Goal: Task Accomplishment & Management: Use online tool/utility

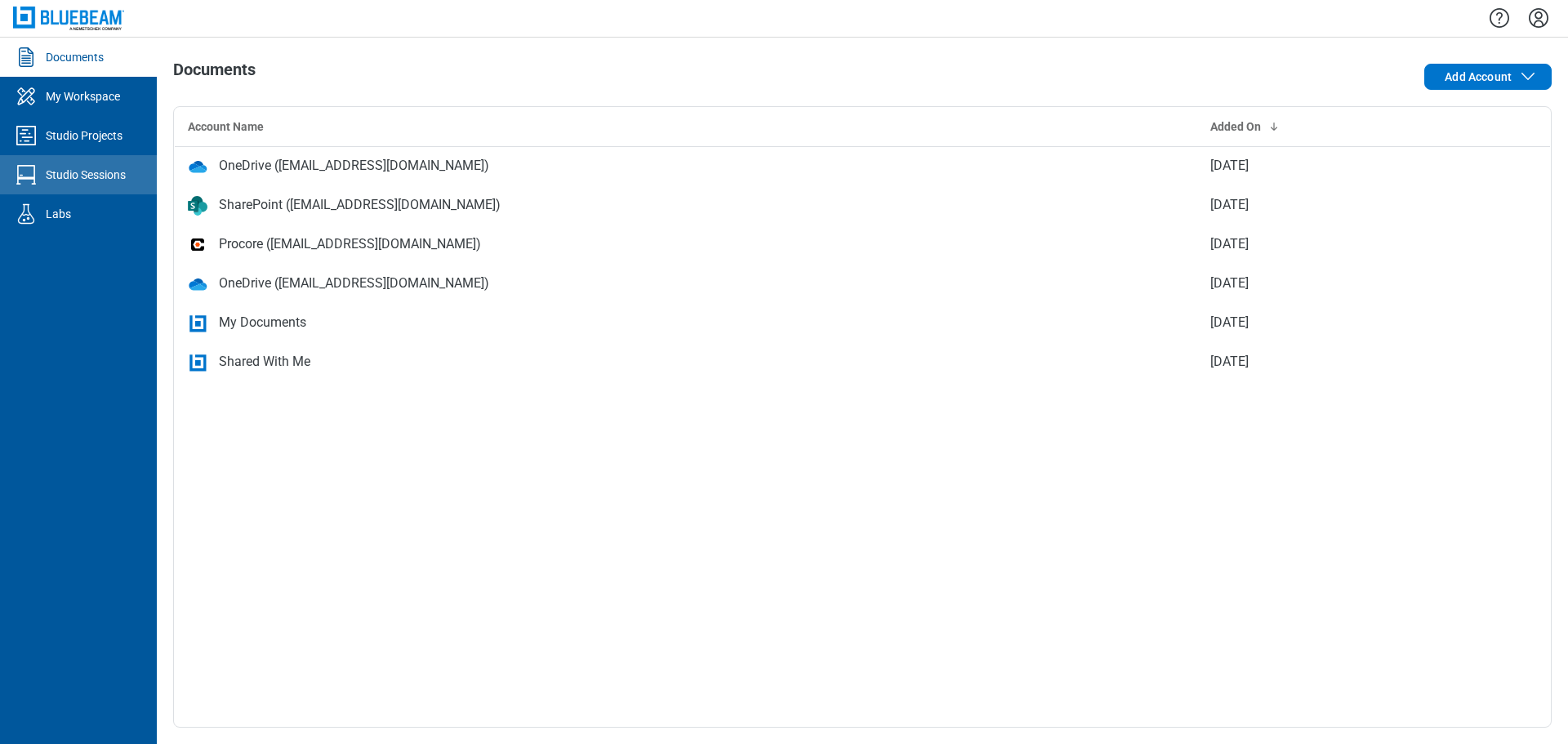
click at [127, 185] on link "Studio Sessions" at bounding box center [79, 175] width 157 height 39
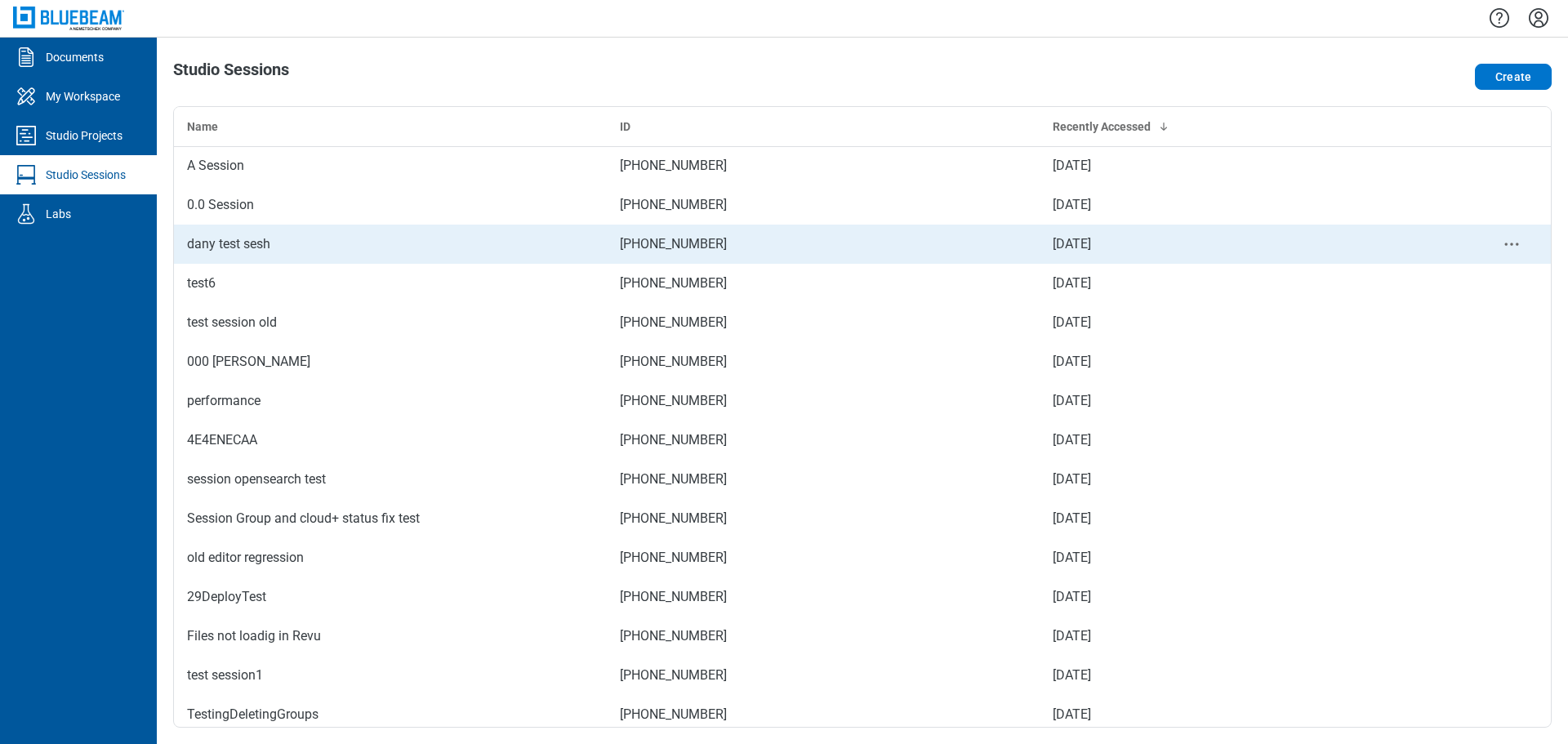
click at [413, 252] on div "dany test sesh" at bounding box center [390, 244] width 407 height 19
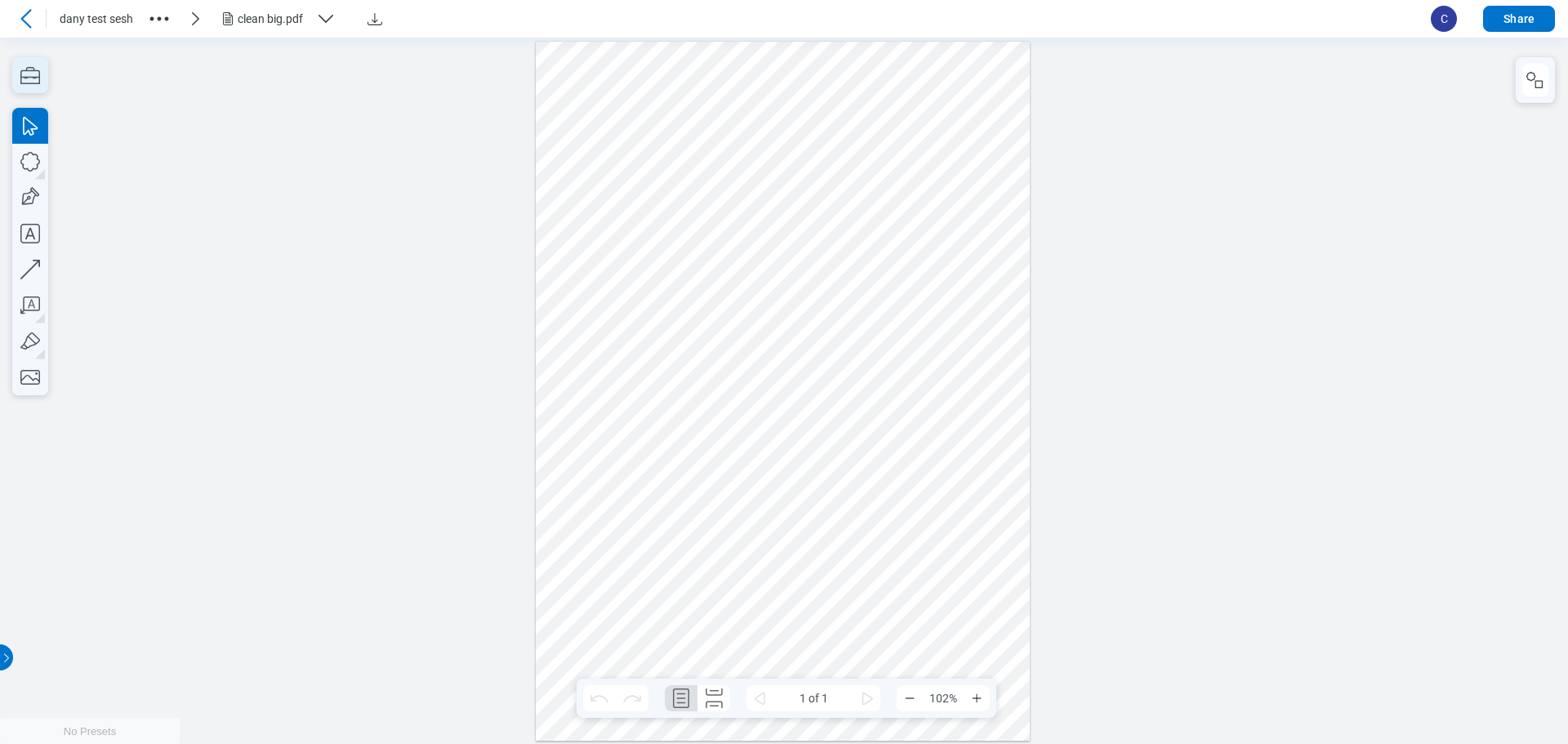
click at [36, 71] on icon "button" at bounding box center [30, 75] width 19 height 17
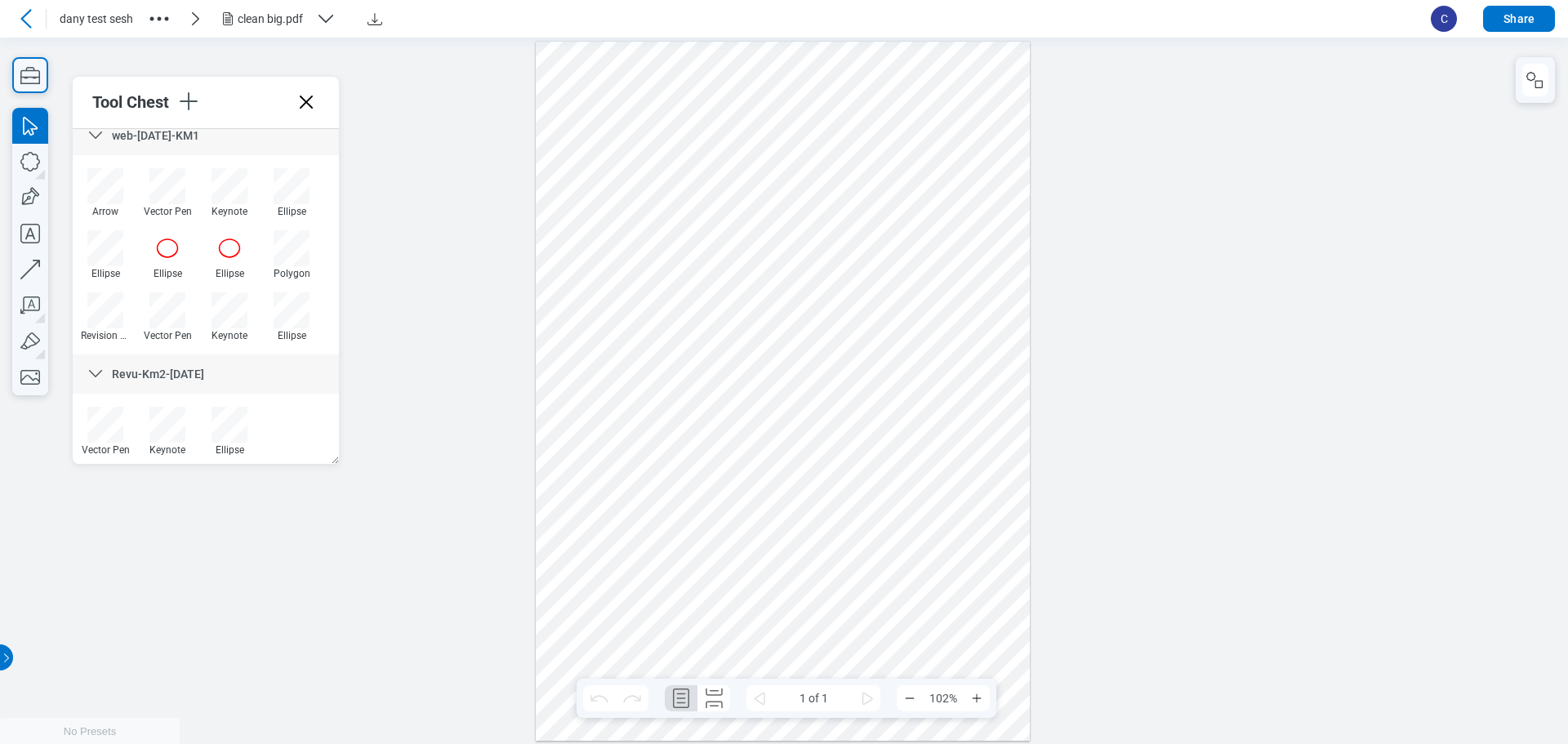
scroll to position [175, 0]
drag, startPoint x: 727, startPoint y: 377, endPoint x: 773, endPoint y: 411, distance: 57.2
click at [727, 377] on div at bounding box center [783, 390] width 495 height 700
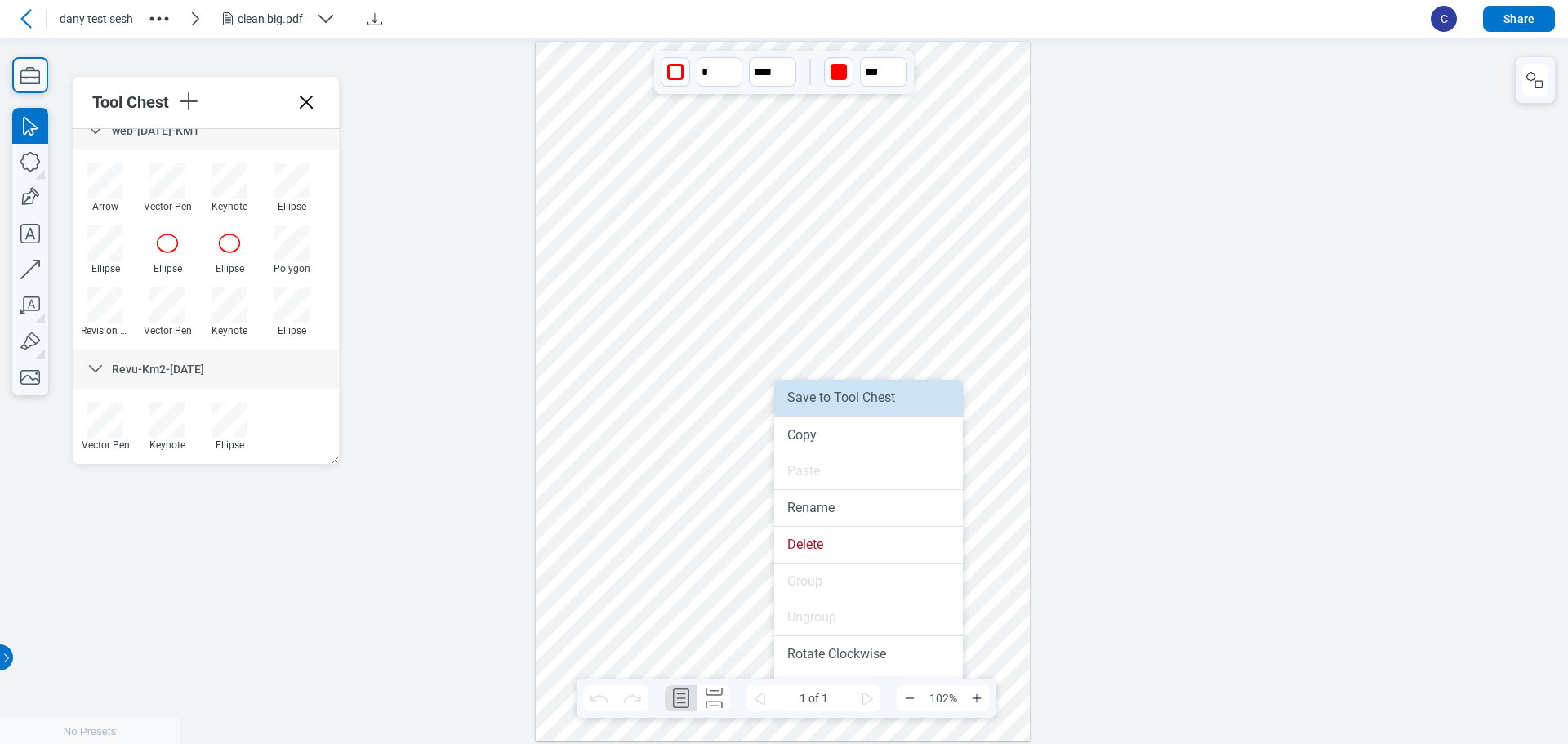
click at [868, 395] on li "Save to Tool Chest" at bounding box center [869, 397] width 189 height 36
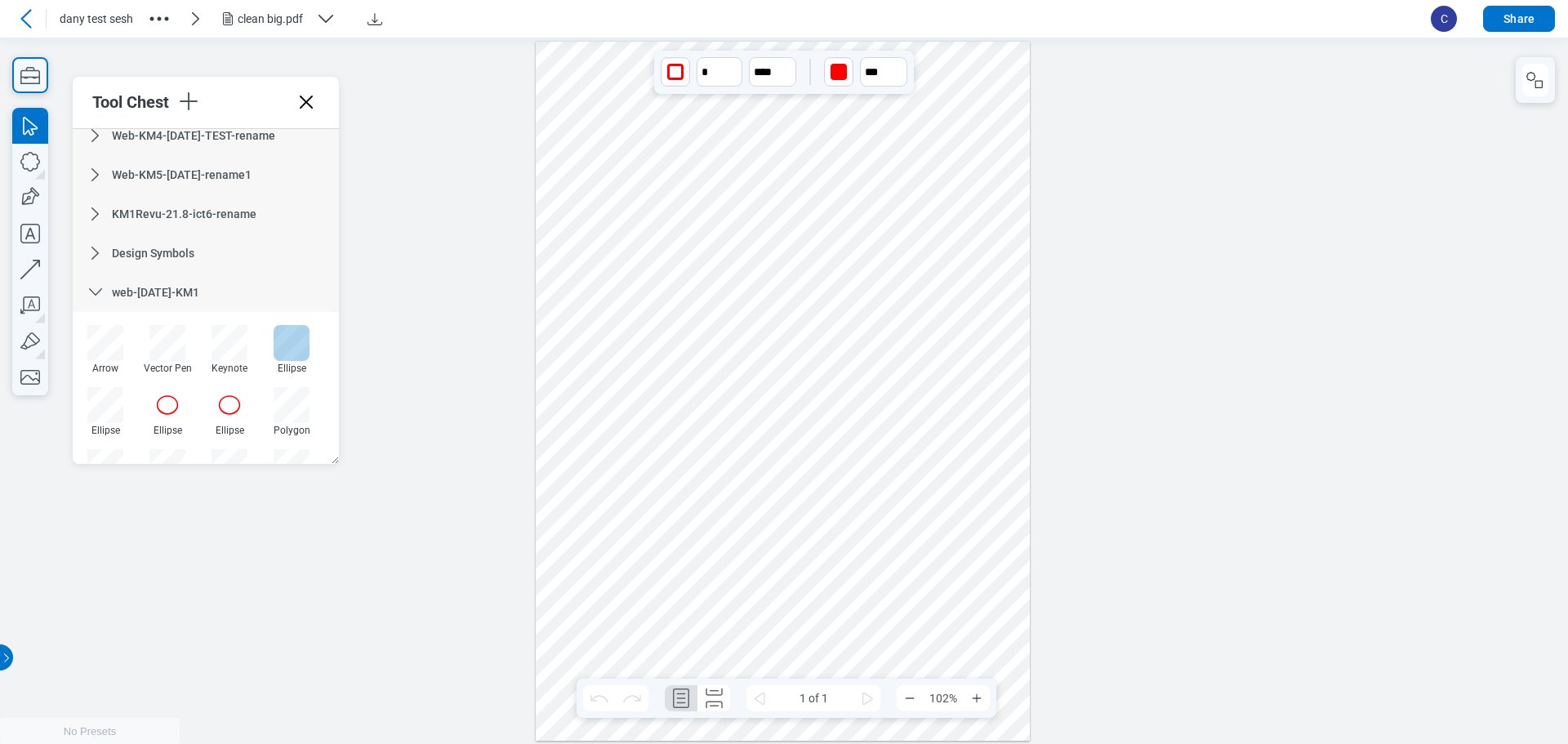
scroll to position [0, 0]
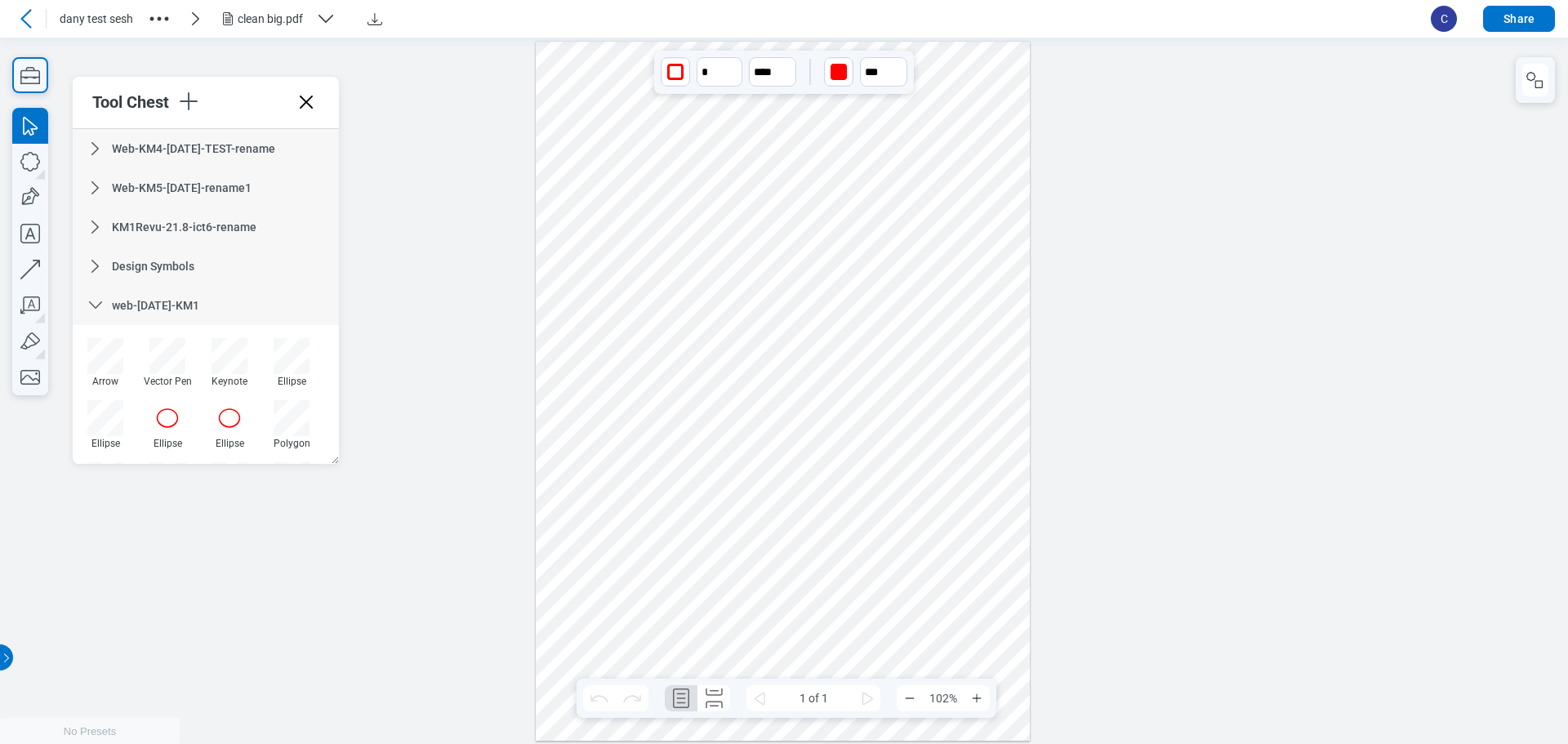
click at [201, 147] on span "Web-KM4-[DATE]-TEST-rename" at bounding box center [193, 148] width 163 height 13
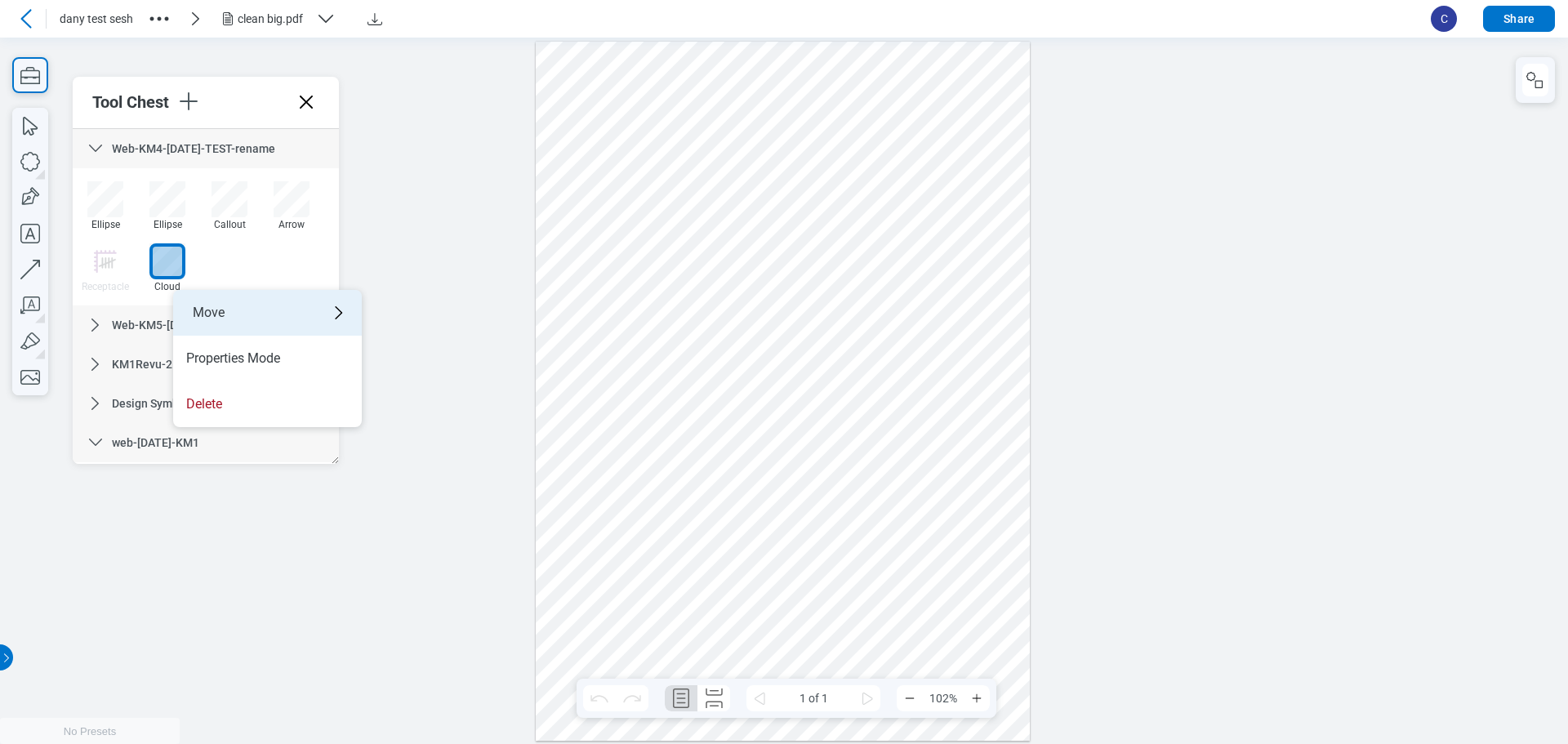
click at [222, 302] on div "Move" at bounding box center [268, 312] width 189 height 46
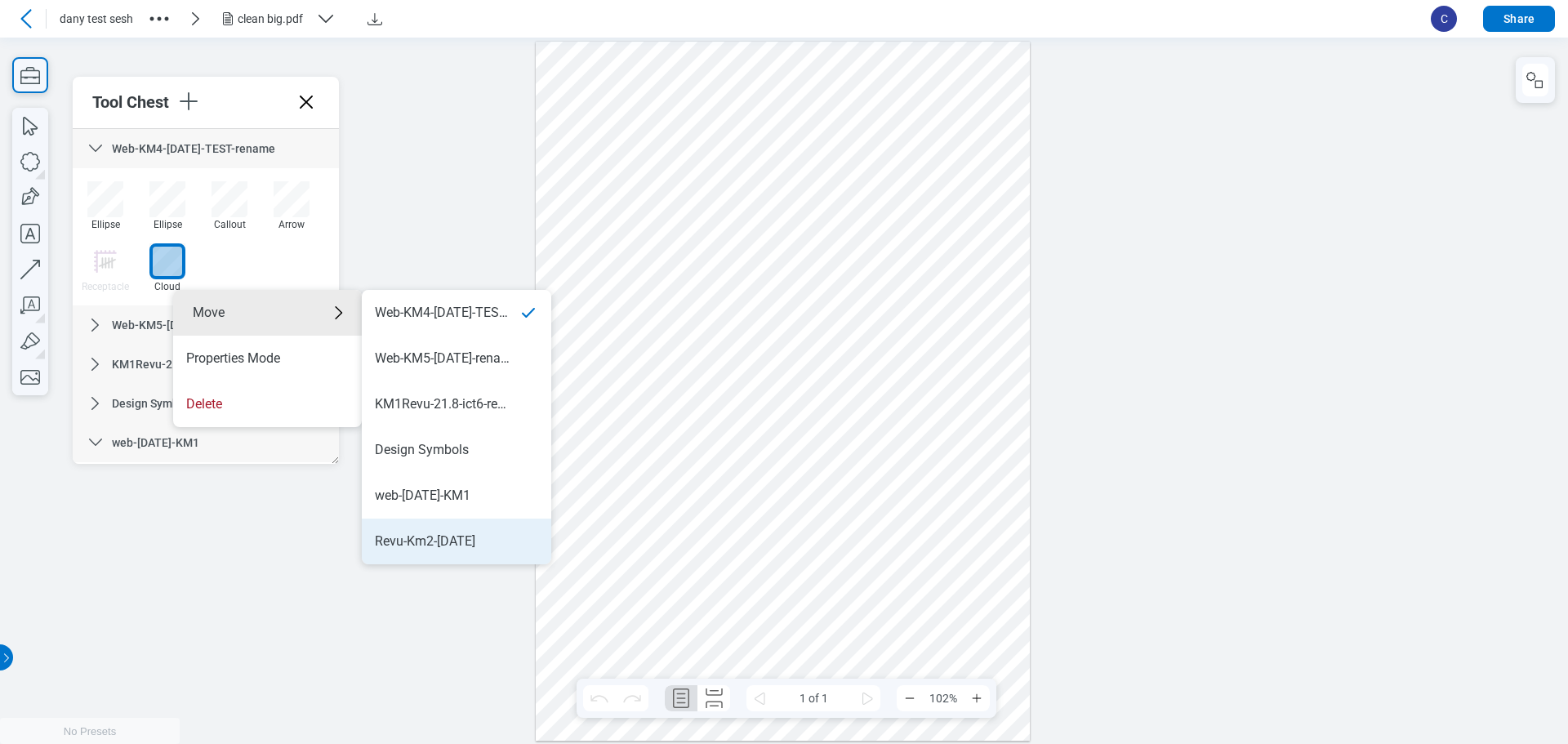
drag, startPoint x: 486, startPoint y: 540, endPoint x: 1080, endPoint y: 597, distance: 596.7
click at [486, 540] on div "Revu-Km2-[DATE]" at bounding box center [456, 541] width 163 height 18
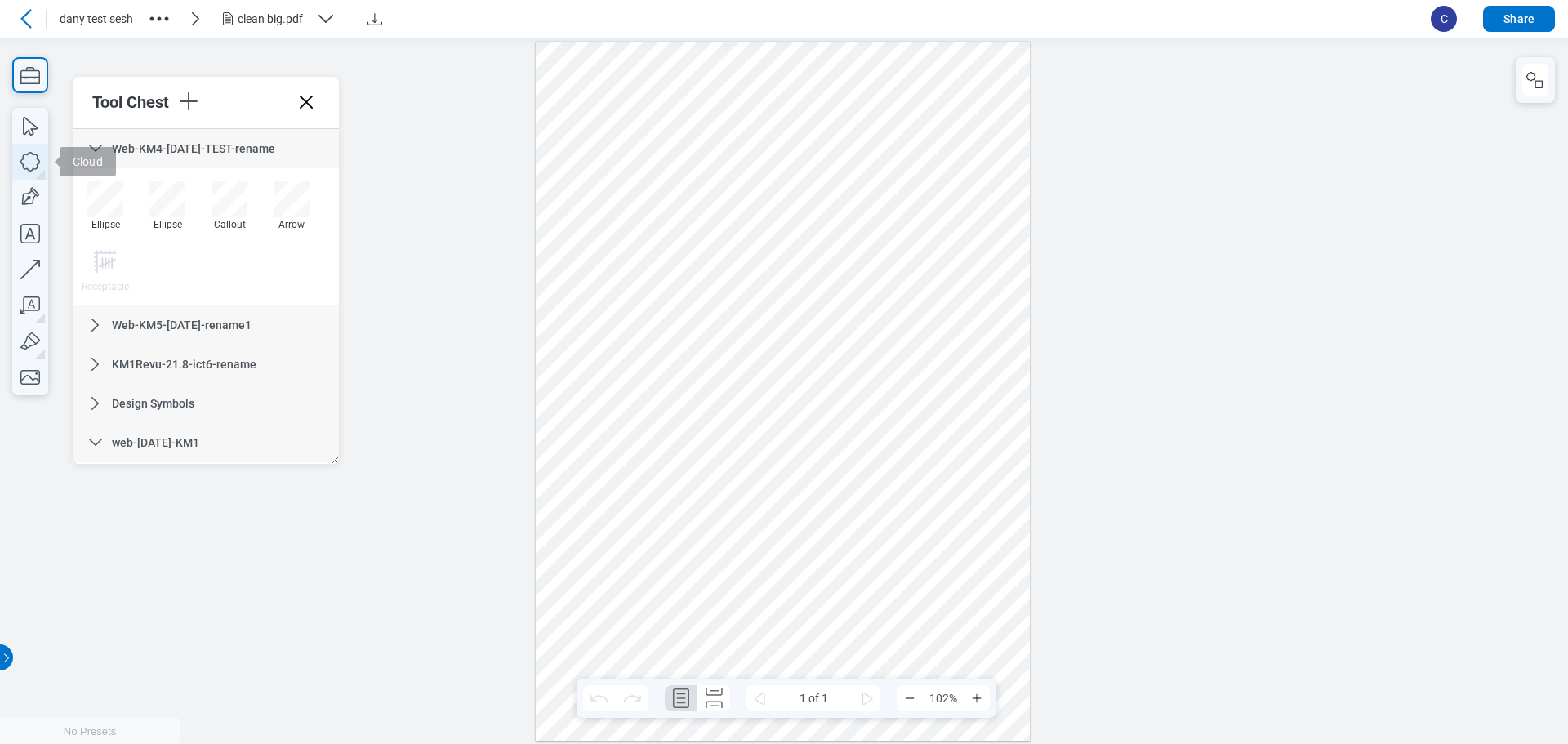
click at [28, 162] on icon "button" at bounding box center [30, 162] width 36 height 36
drag, startPoint x: 735, startPoint y: 497, endPoint x: 878, endPoint y: 522, distance: 145.2
click at [878, 522] on div at bounding box center [783, 390] width 495 height 700
click at [832, 74] on div "button" at bounding box center [839, 71] width 17 height 17
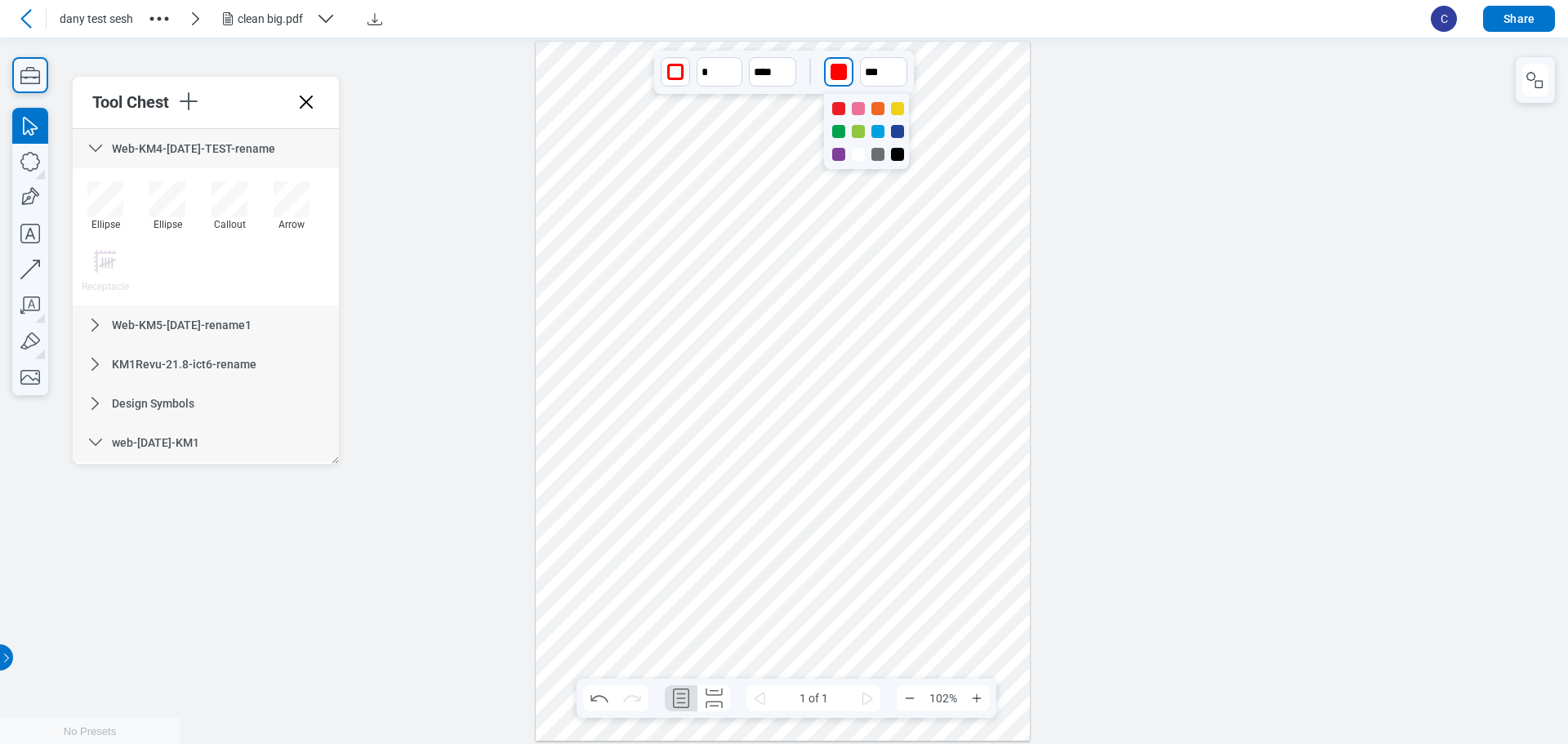
click at [898, 162] on div at bounding box center [867, 131] width 85 height 75
click at [898, 154] on div at bounding box center [897, 154] width 13 height 13
click at [897, 64] on icon "button" at bounding box center [898, 64] width 9 height 5
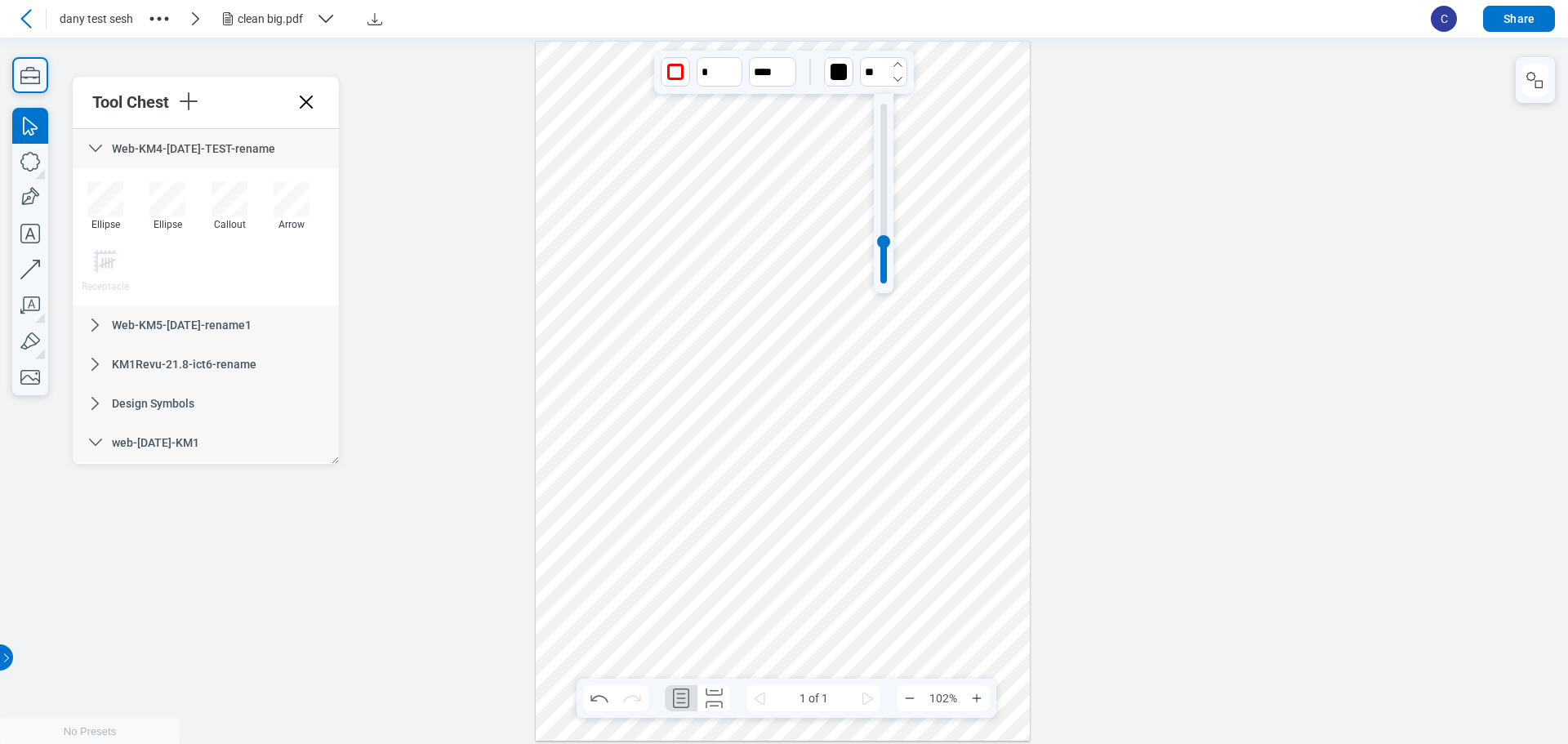
drag, startPoint x: 897, startPoint y: 64, endPoint x: 852, endPoint y: 244, distance: 185.5
click at [897, 64] on icon "button" at bounding box center [898, 64] width 9 height 5
drag, startPoint x: 882, startPoint y: 237, endPoint x: 883, endPoint y: 77, distance: 160.0
click at [883, 77] on body "dany test sesh clean big.pdf C Share Pages Tool Chest Web-KM4-[DATE]-TEST-renam…" at bounding box center [784, 372] width 1568 height 744
type input "****"
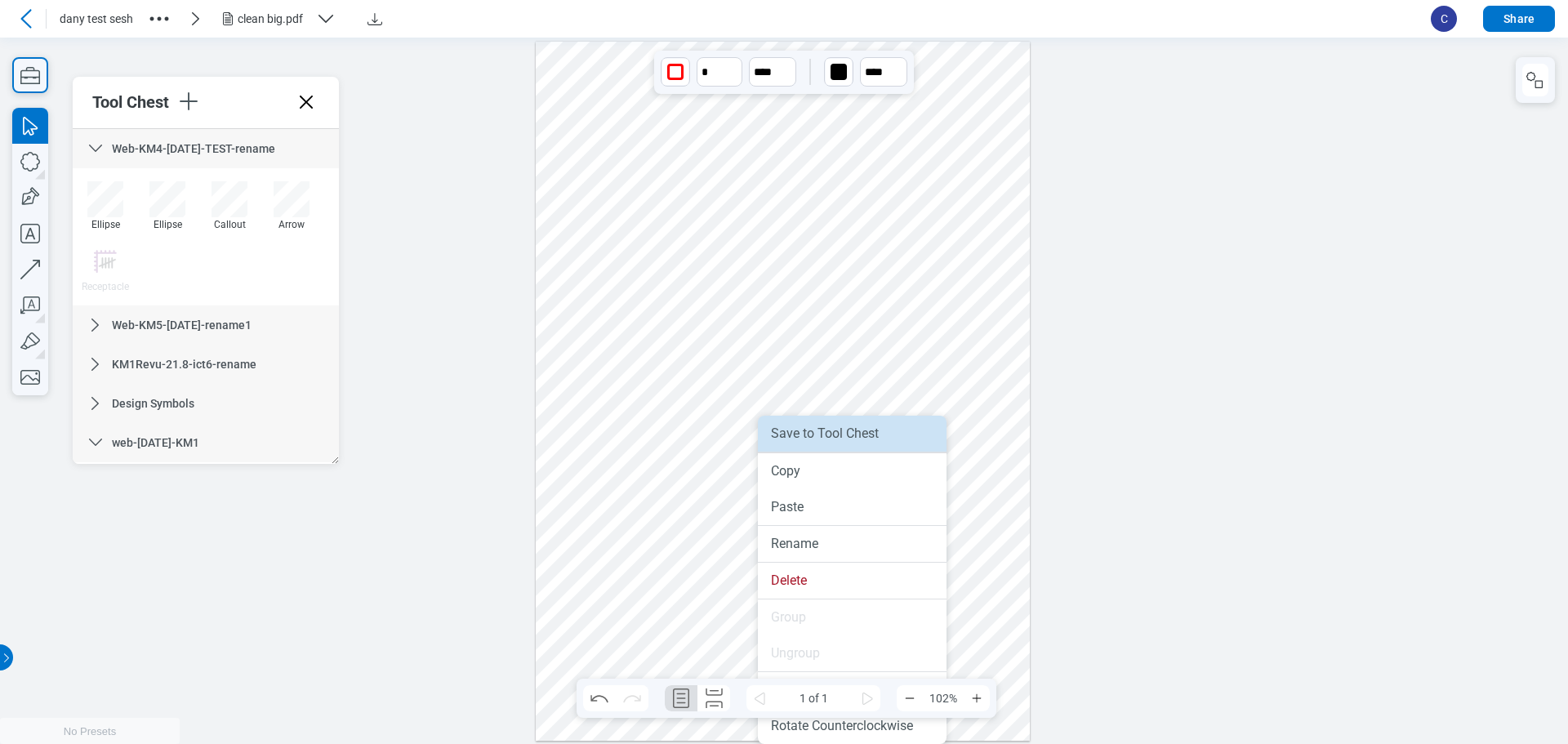
click at [863, 434] on li "Save to Tool Chest" at bounding box center [853, 433] width 189 height 36
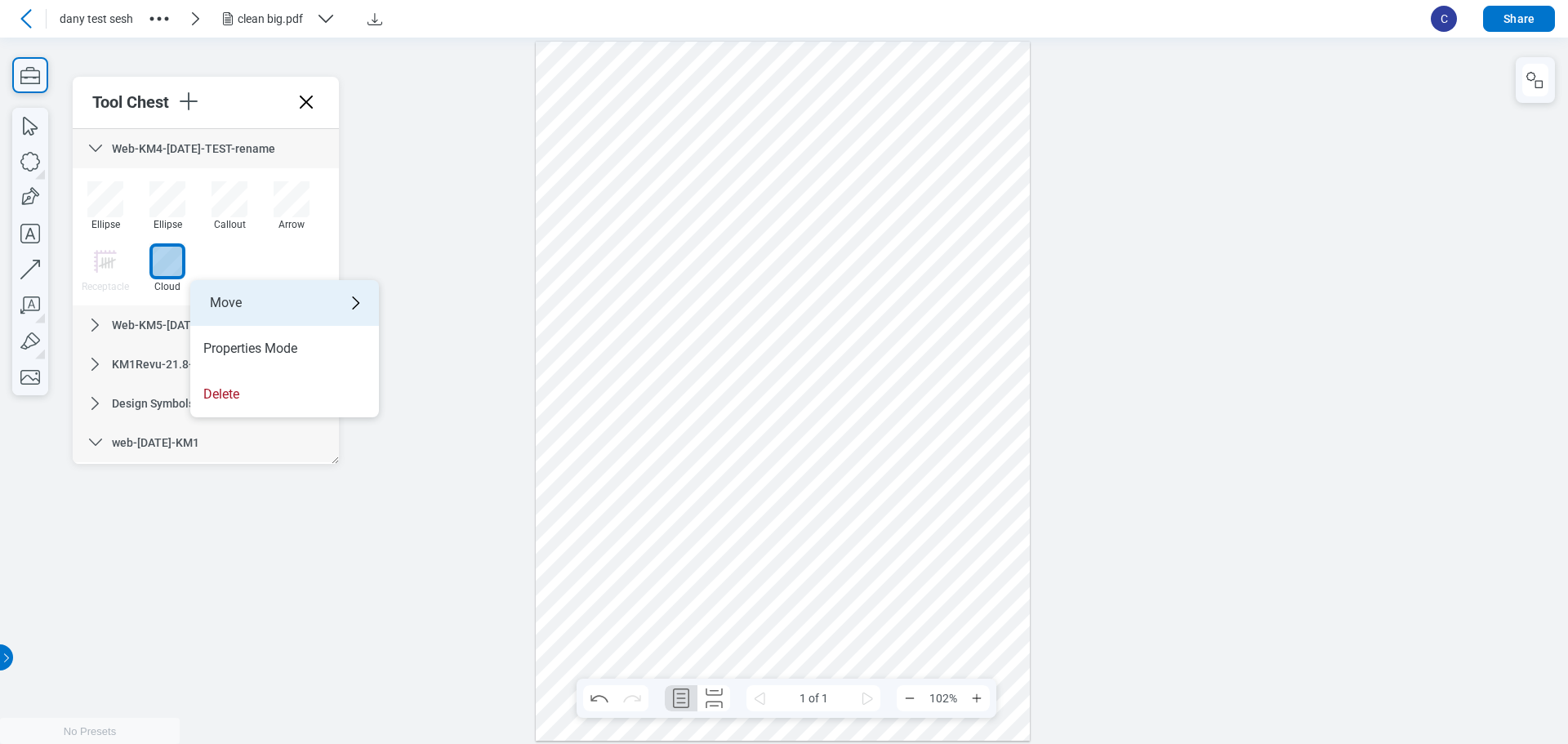
drag, startPoint x: 257, startPoint y: 305, endPoint x: 616, endPoint y: 338, distance: 360.5
click at [257, 305] on div "Move" at bounding box center [285, 303] width 189 height 46
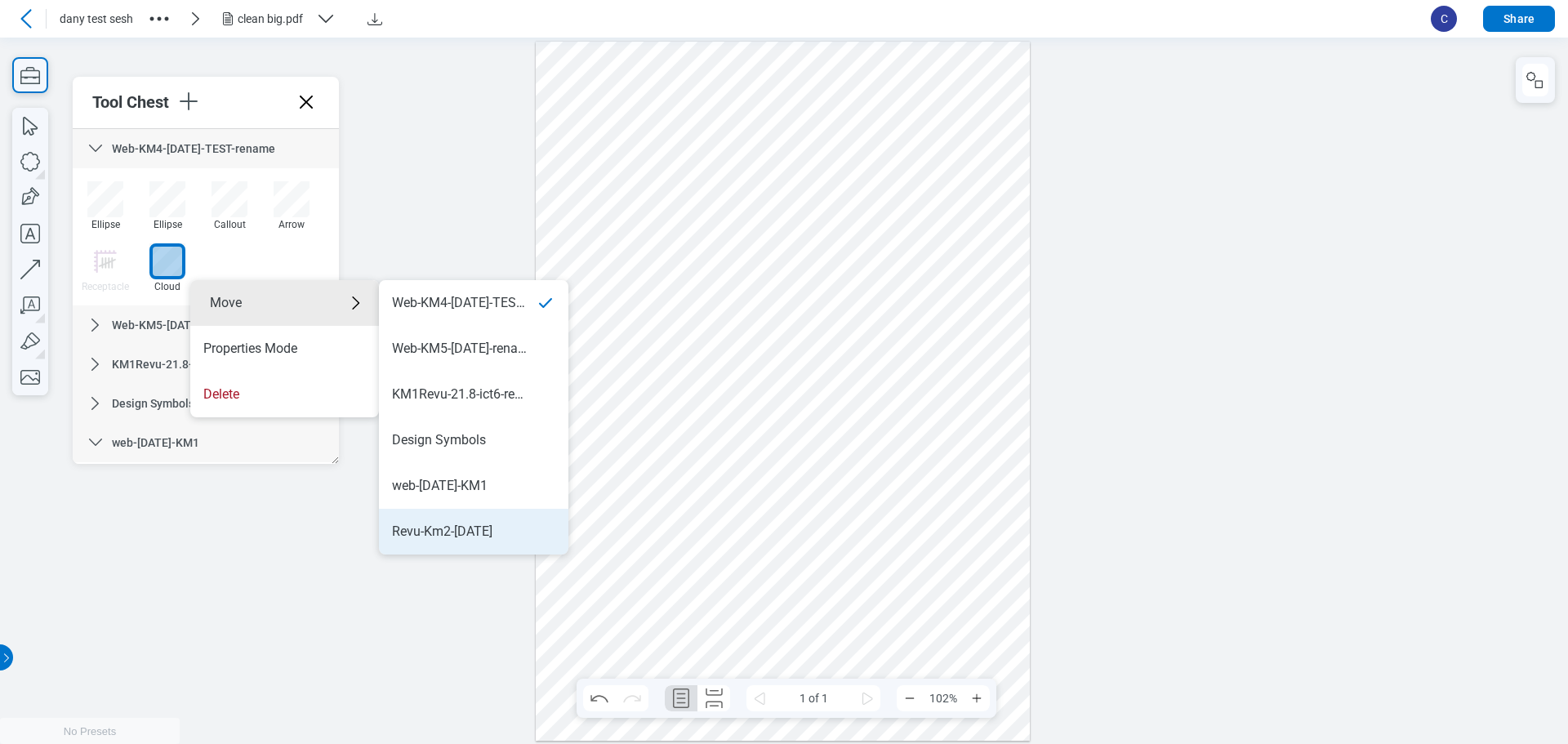
drag, startPoint x: 531, startPoint y: 537, endPoint x: 826, endPoint y: 472, distance: 302.1
click at [531, 537] on div "Revu-Km2-[DATE]" at bounding box center [473, 531] width 163 height 18
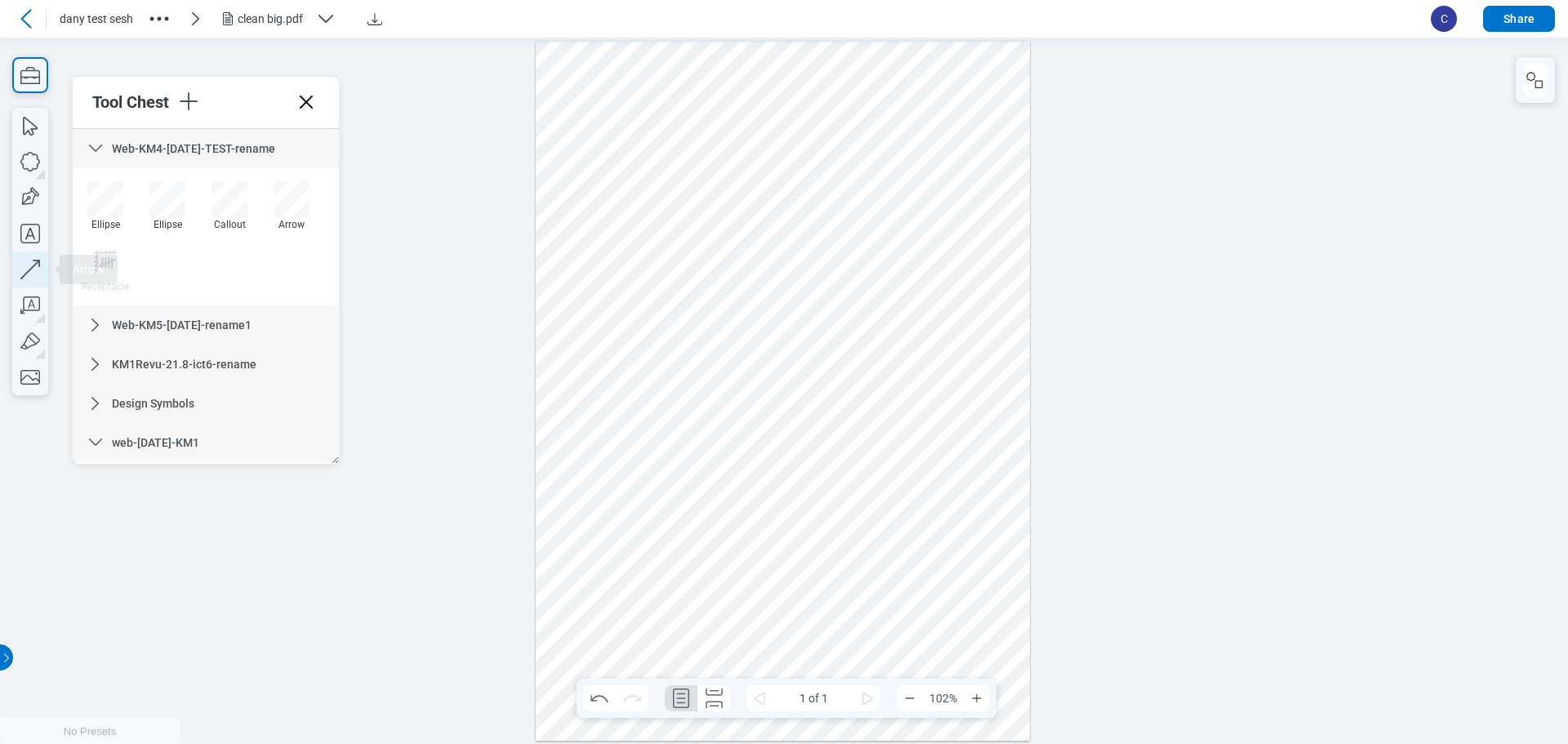
click at [19, 267] on icon "button" at bounding box center [30, 269] width 36 height 36
drag, startPoint x: 954, startPoint y: 391, endPoint x: 959, endPoint y: 535, distance: 144.1
click at [959, 535] on div at bounding box center [783, 390] width 495 height 700
click at [694, 81] on icon "undefined_decrement" at bounding box center [693, 79] width 13 height 13
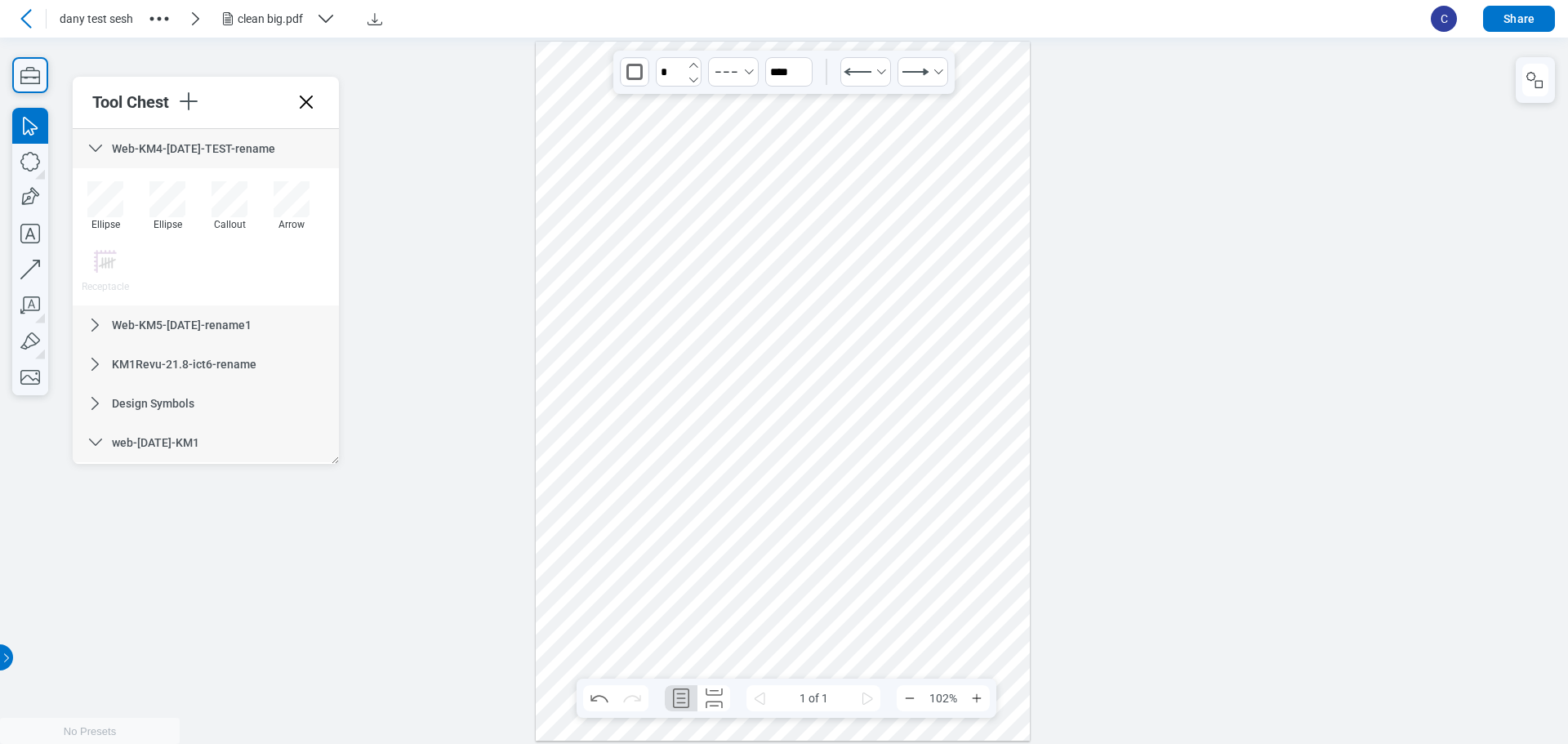
click at [694, 81] on icon "undefined_decrement" at bounding box center [693, 79] width 13 height 13
type input "*"
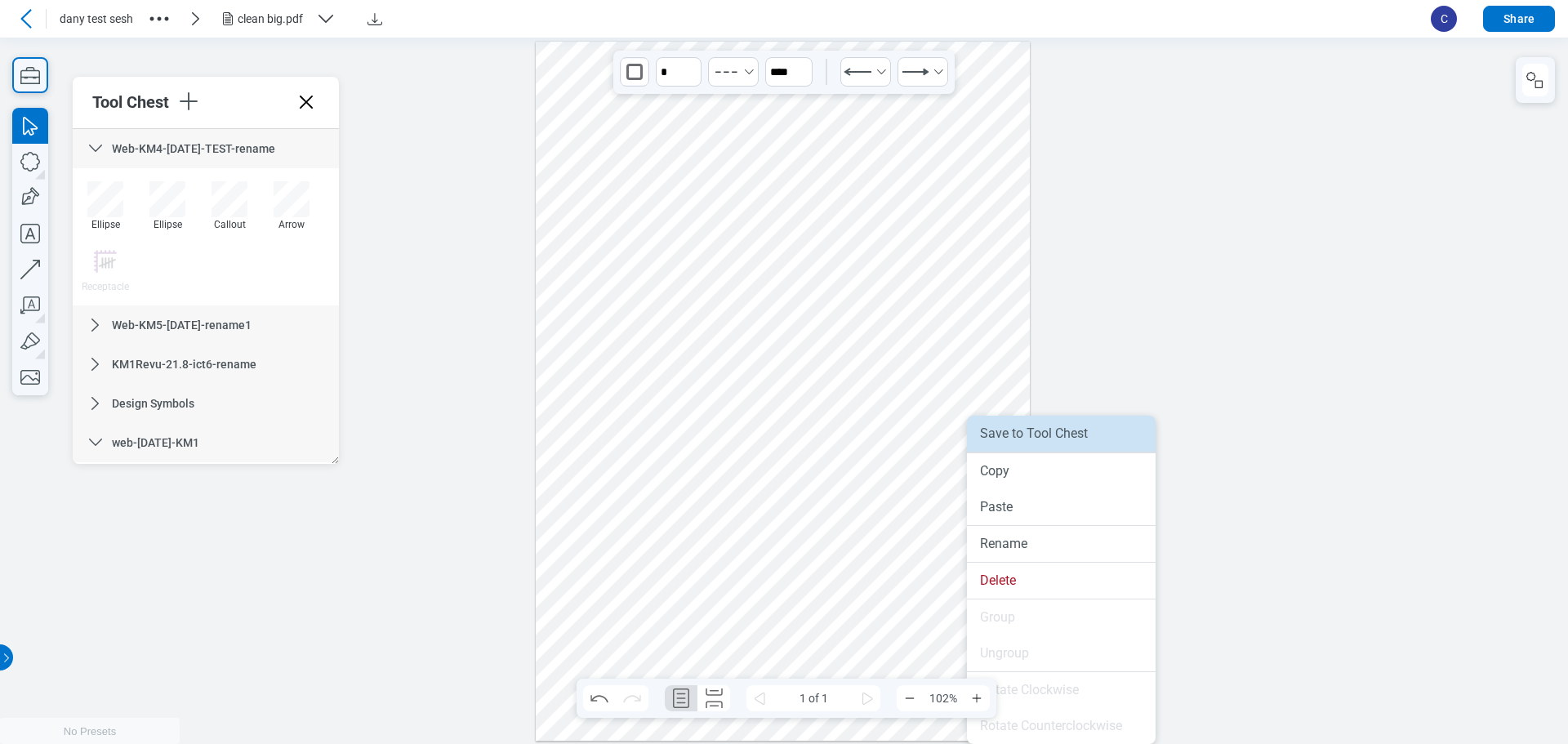
click at [1029, 422] on li "Save to Tool Chest" at bounding box center [1061, 433] width 189 height 36
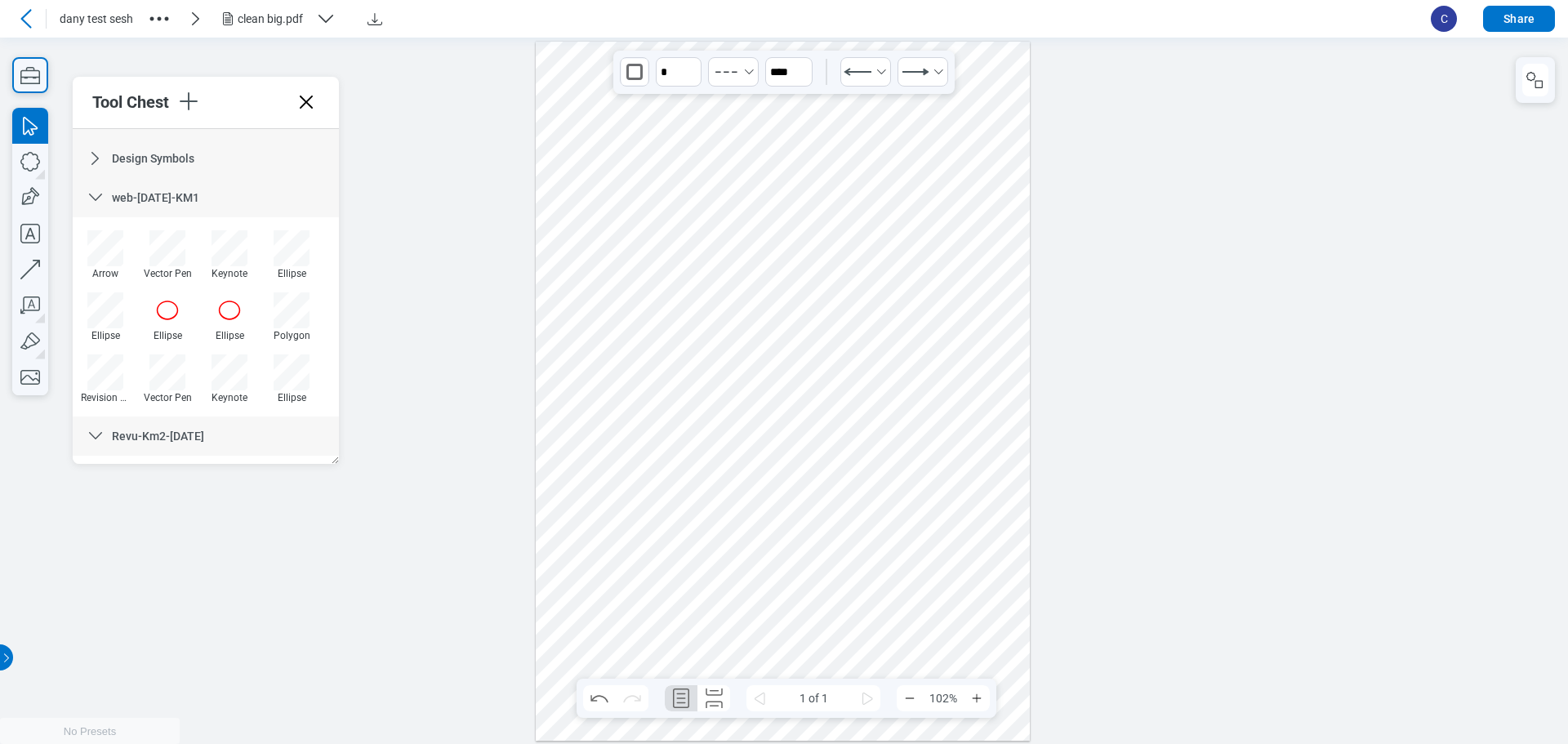
scroll to position [374, 0]
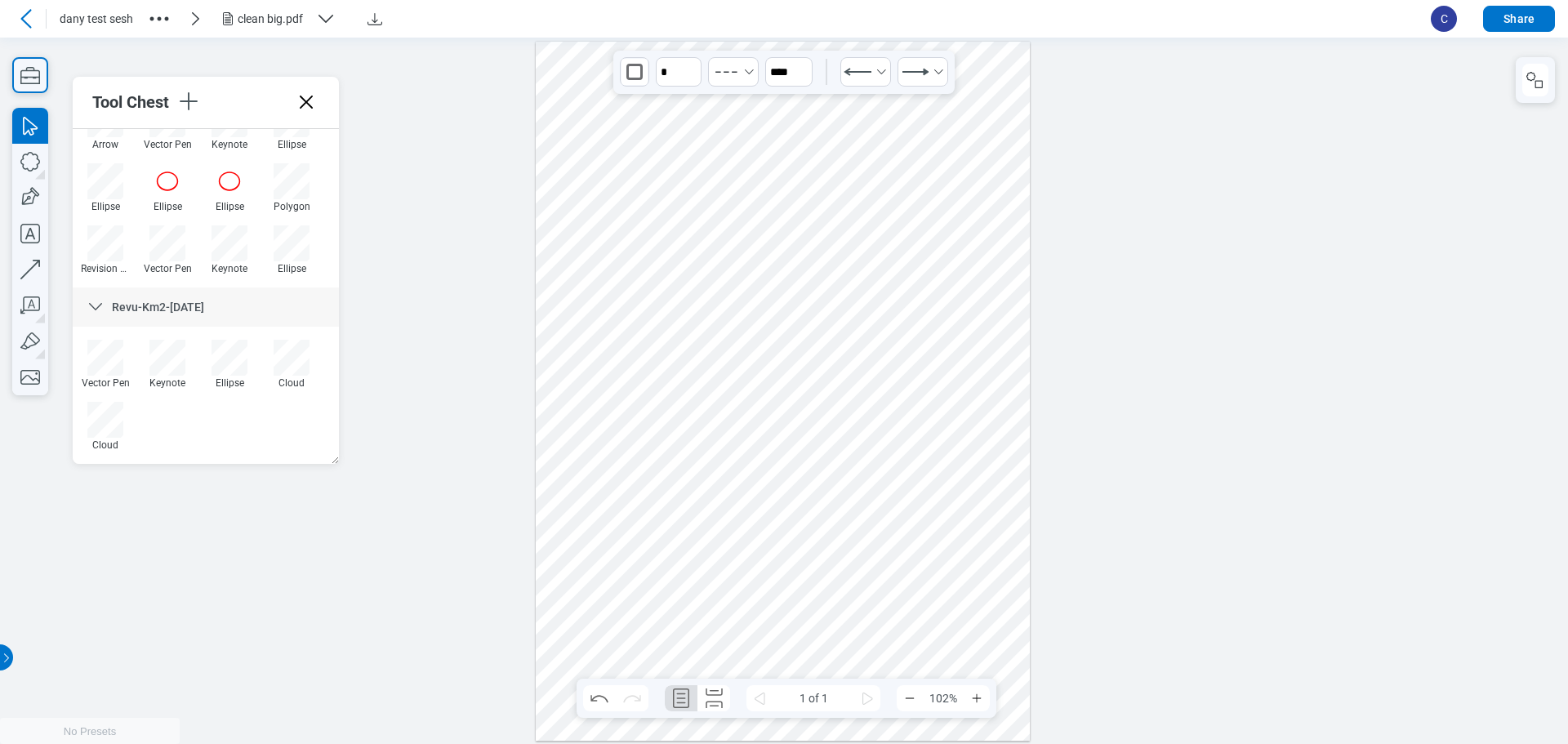
click at [790, 515] on div at bounding box center [783, 390] width 495 height 700
drag, startPoint x: 712, startPoint y: 522, endPoint x: 912, endPoint y: 595, distance: 212.9
click at [912, 595] on div at bounding box center [783, 390] width 495 height 700
click at [833, 79] on div "button" at bounding box center [839, 71] width 17 height 17
click at [859, 106] on div at bounding box center [858, 109] width 13 height 13
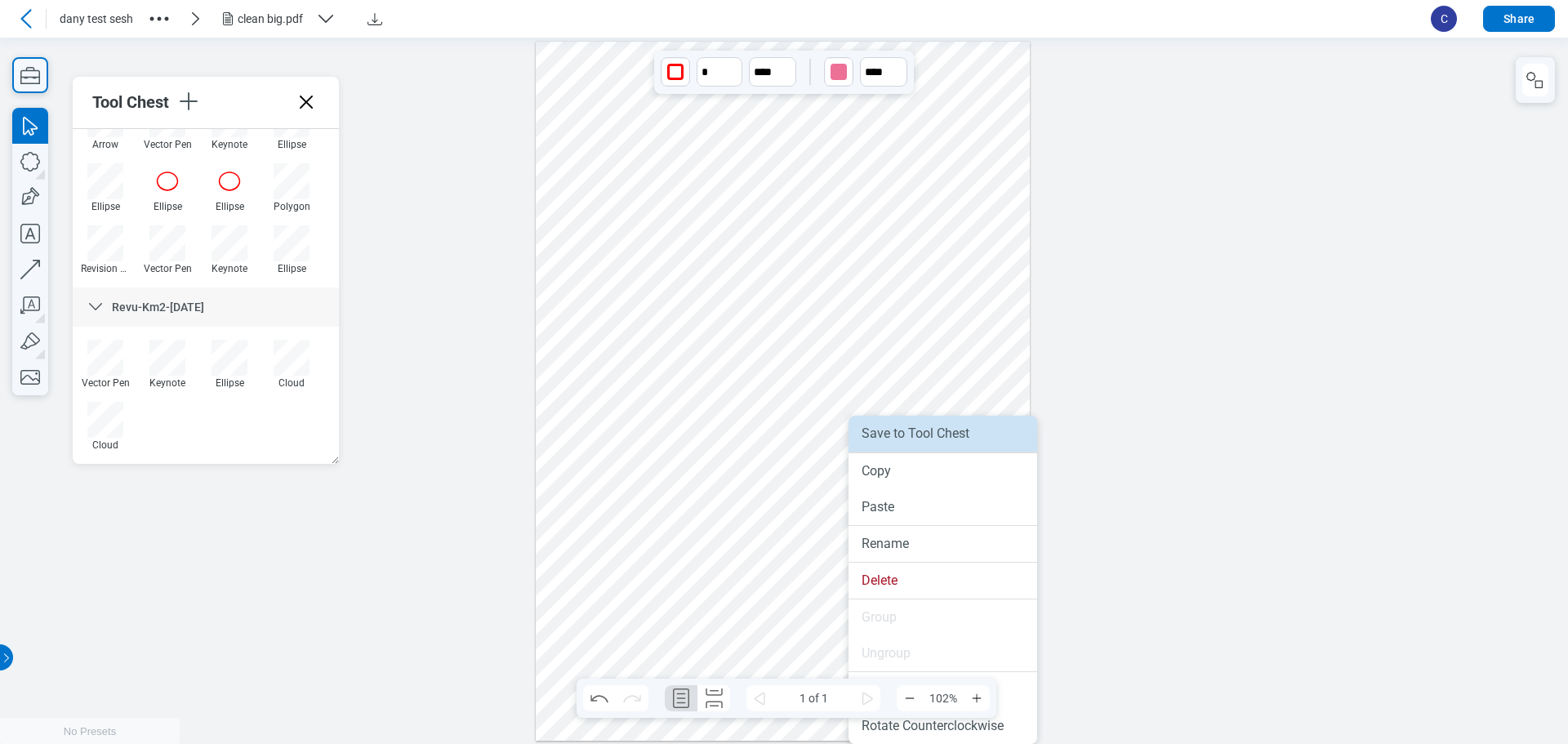
drag, startPoint x: 908, startPoint y: 432, endPoint x: 865, endPoint y: 410, distance: 48.3
click at [908, 432] on li "Save to Tool Chest" at bounding box center [943, 433] width 189 height 36
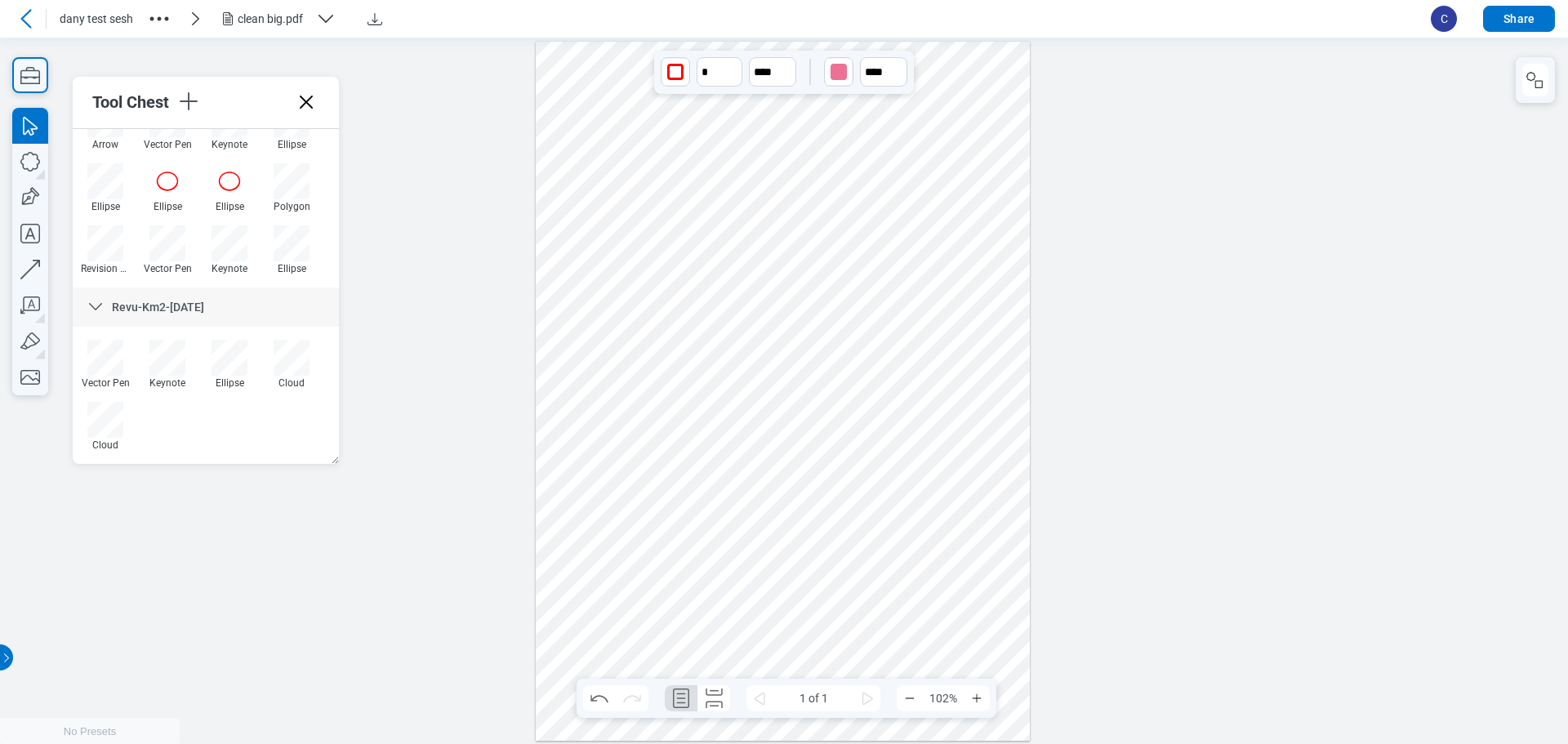
click at [811, 627] on div at bounding box center [783, 390] width 495 height 700
